Goal: Information Seeking & Learning: Learn about a topic

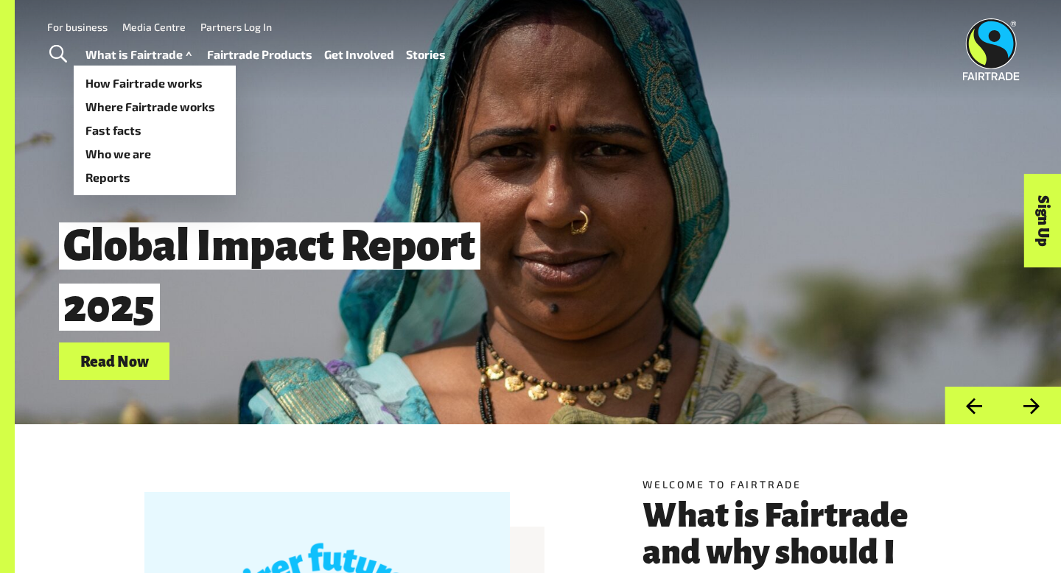
click at [166, 52] on link "What is Fairtrade" at bounding box center [140, 54] width 110 height 21
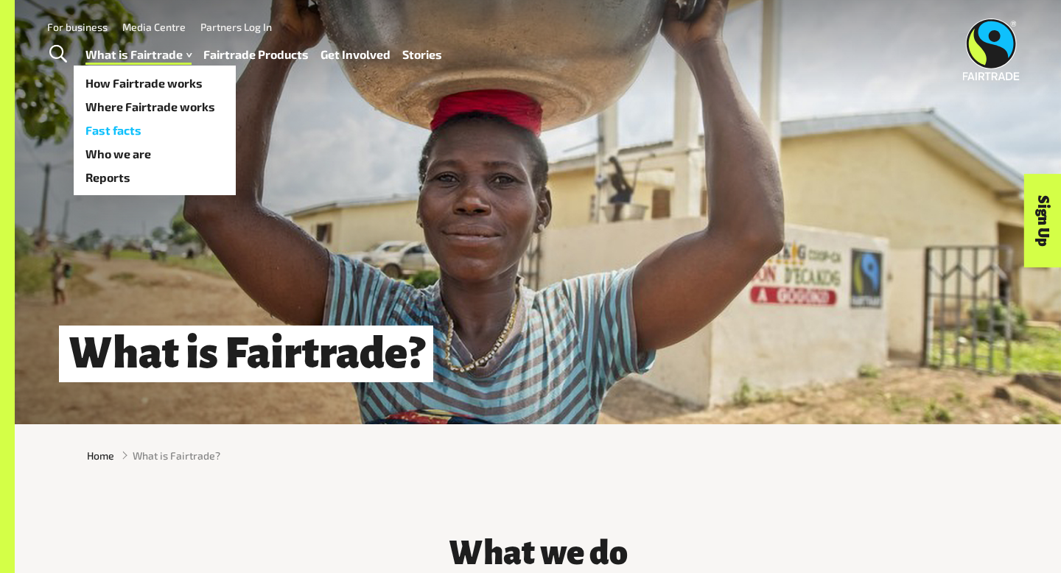
click at [122, 130] on link "Fast facts" at bounding box center [155, 131] width 162 height 24
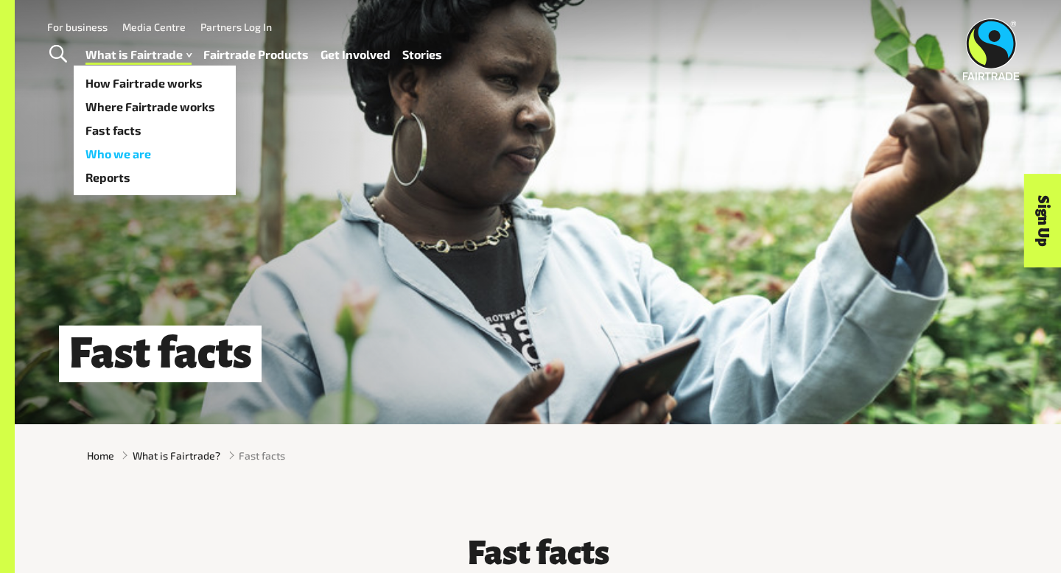
click at [138, 146] on link "Who we are" at bounding box center [155, 154] width 162 height 24
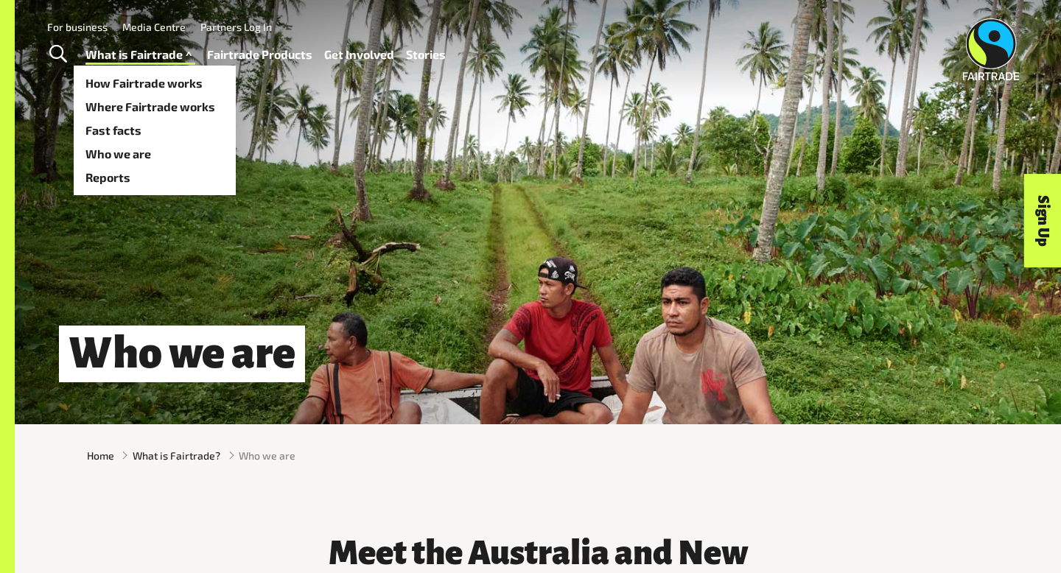
click at [152, 52] on link "What is Fairtrade" at bounding box center [140, 54] width 110 height 21
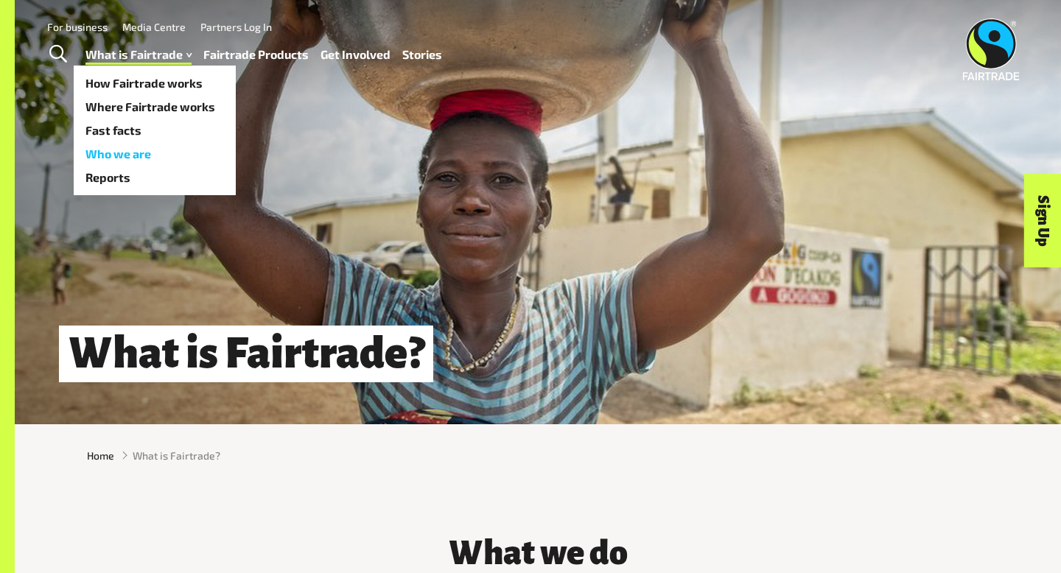
click at [133, 150] on link "Who we are" at bounding box center [155, 154] width 162 height 24
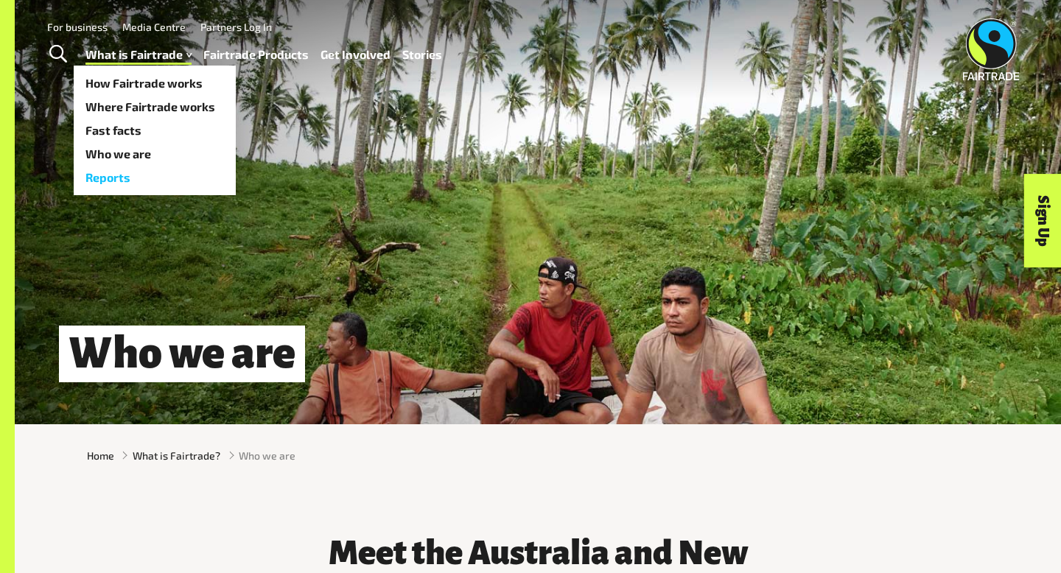
click at [136, 171] on link "Reports" at bounding box center [155, 178] width 162 height 24
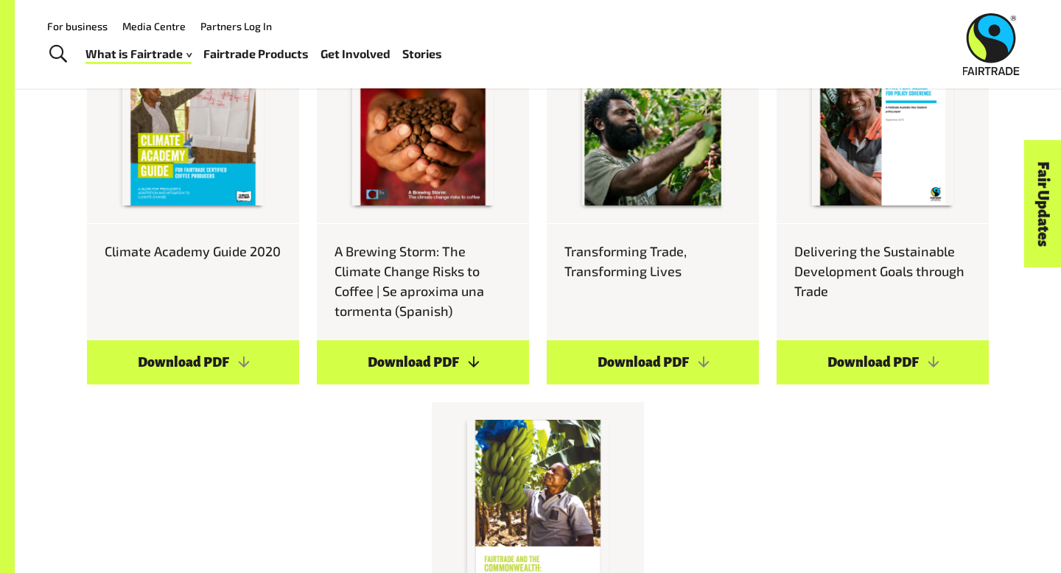
scroll to position [306, 0]
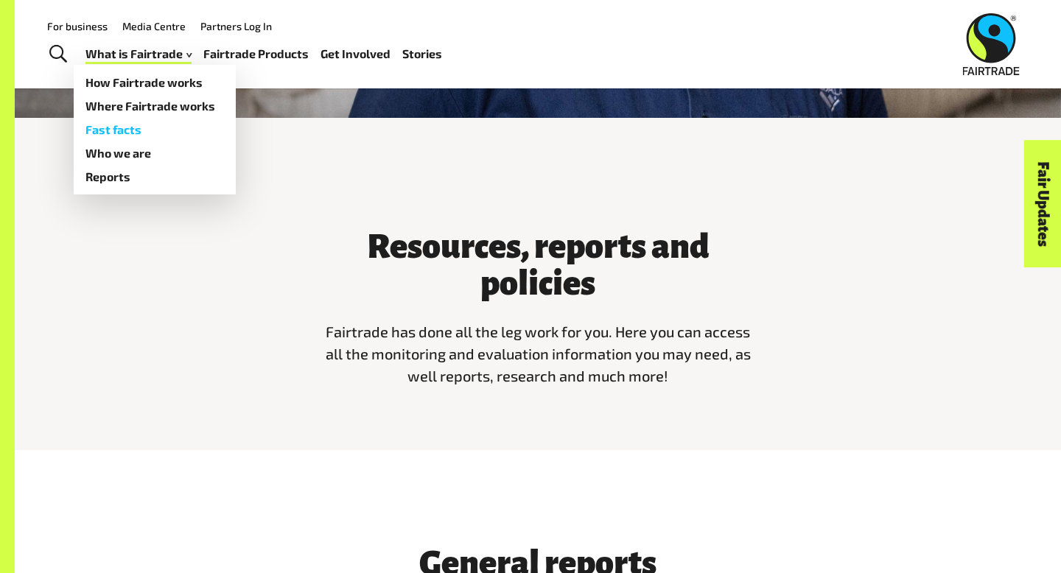
click at [126, 124] on link "Fast facts" at bounding box center [155, 130] width 162 height 24
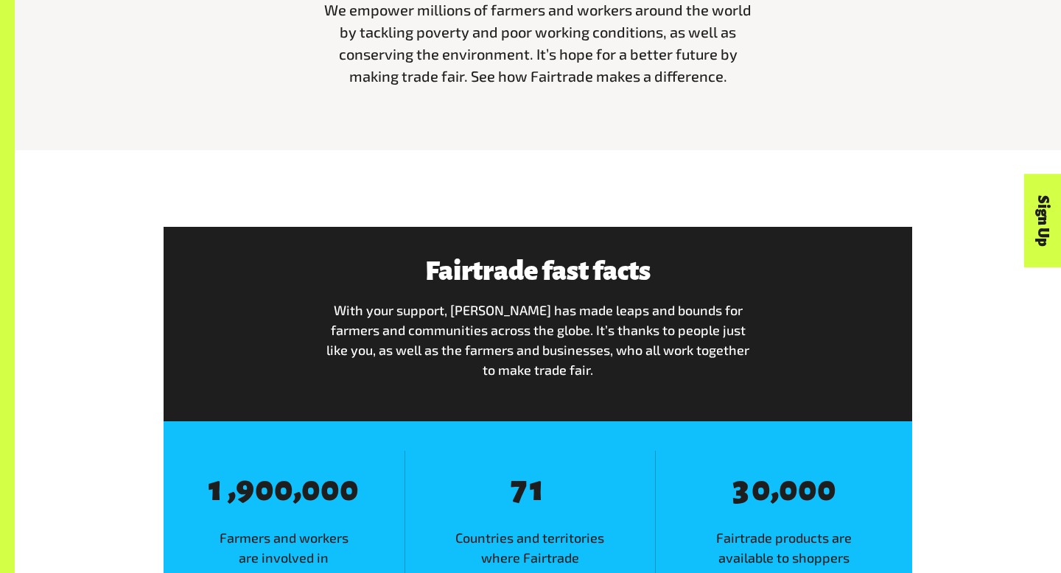
scroll to position [880, 0]
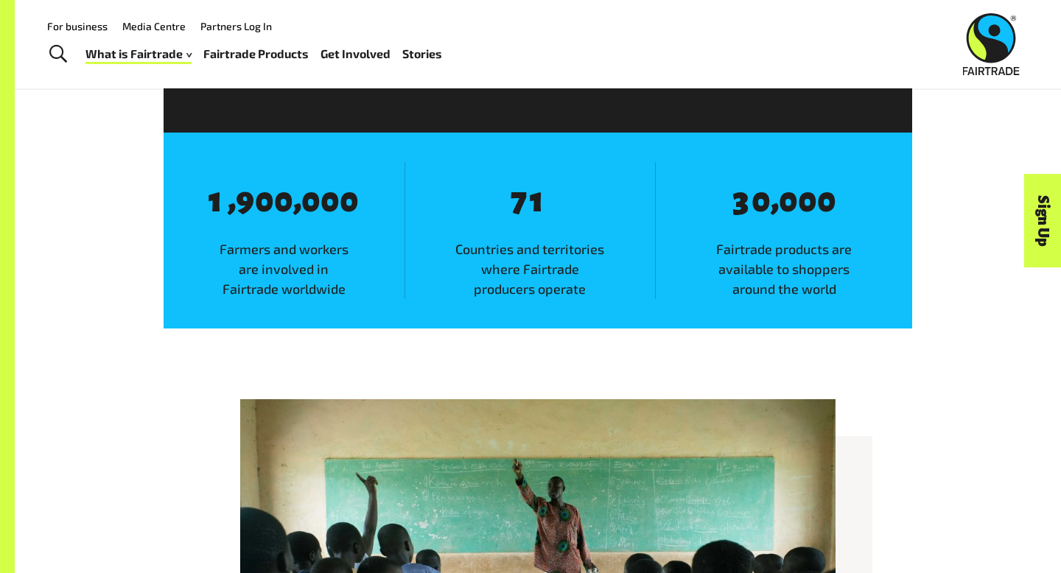
drag, startPoint x: 352, startPoint y: 208, endPoint x: 372, endPoint y: 203, distance: 20.5
click at [372, 203] on span "8 1 , 8 9 8 0 8 0 , 8 0 8 0 8 0" at bounding box center [283, 200] width 197 height 41
drag, startPoint x: 365, startPoint y: 203, endPoint x: 351, endPoint y: 201, distance: 13.3
click at [351, 201] on span "8 1 , 8 9 8 0 8 0 , 8 0 8 0 8 0" at bounding box center [283, 200] width 197 height 41
copy div "1 , 8 9 8 0 8 0 , 8 0 8 0 8 0"
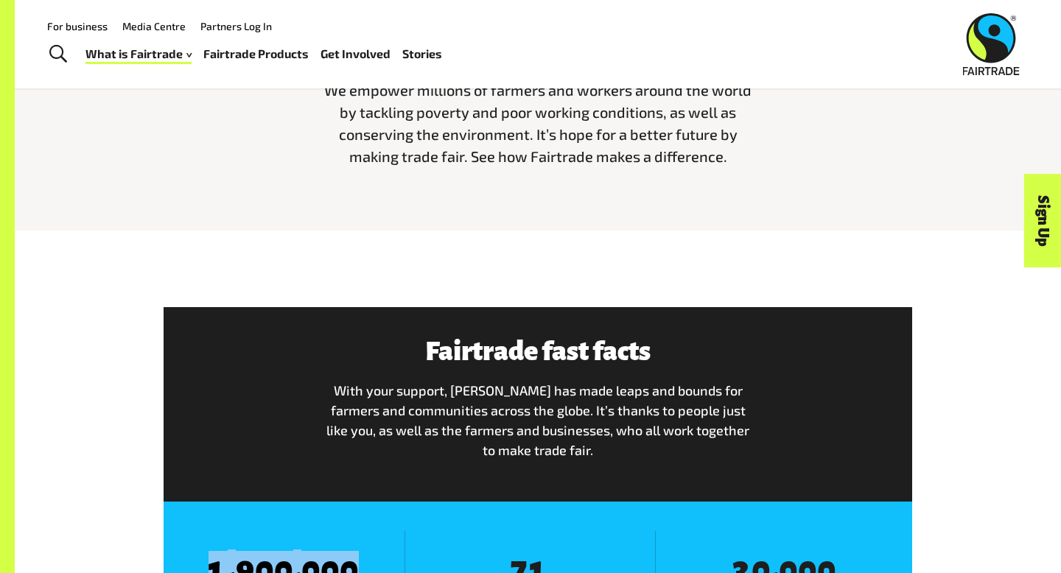
scroll to position [0, 0]
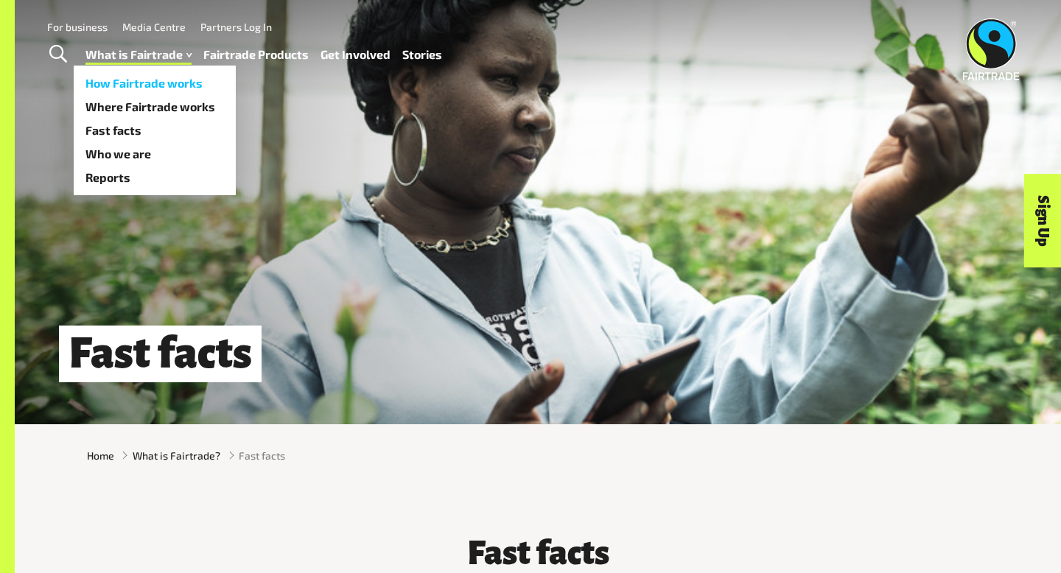
click at [133, 84] on link "How Fairtrade works" at bounding box center [155, 83] width 162 height 24
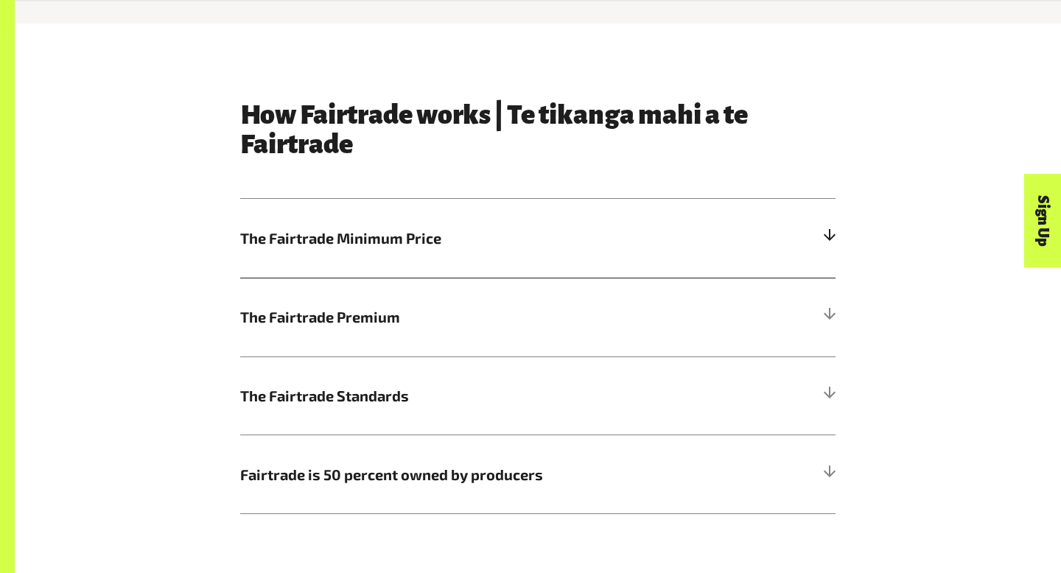
scroll to position [726, 0]
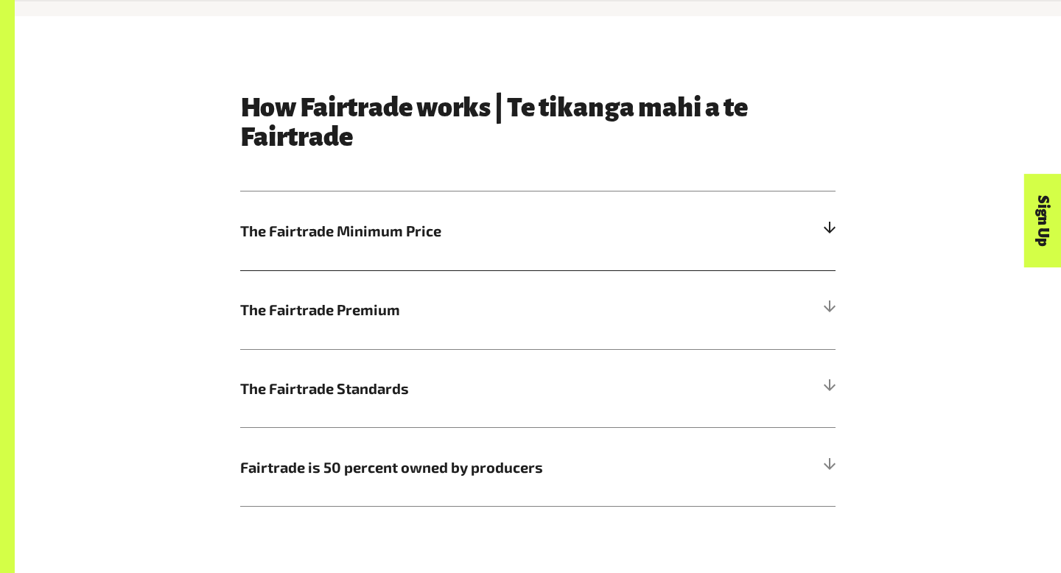
click at [564, 212] on h5 "The Fairtrade Minimum Price" at bounding box center [537, 231] width 595 height 79
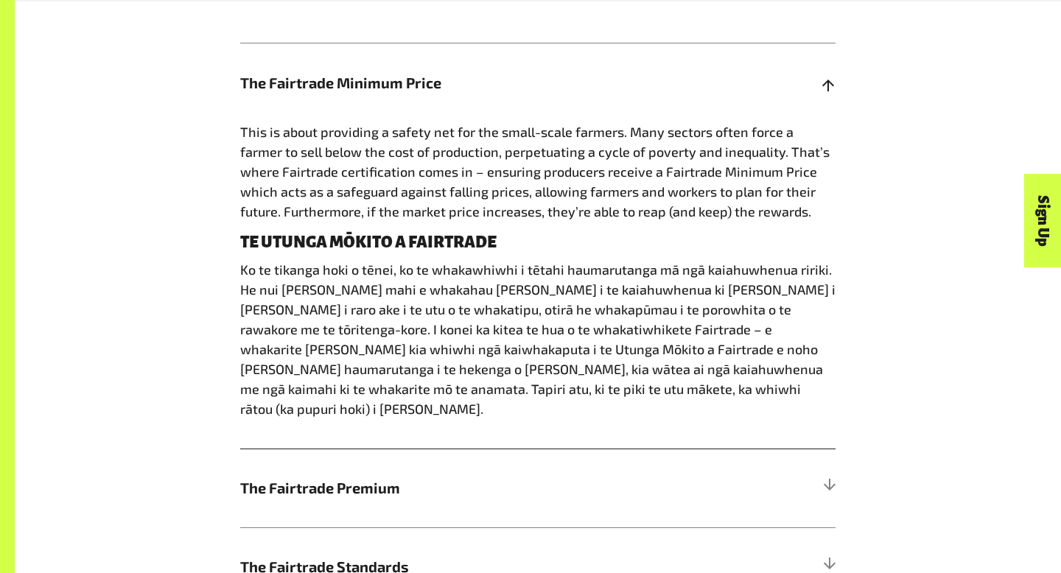
scroll to position [875, 0]
